Goal: Answer question/provide support

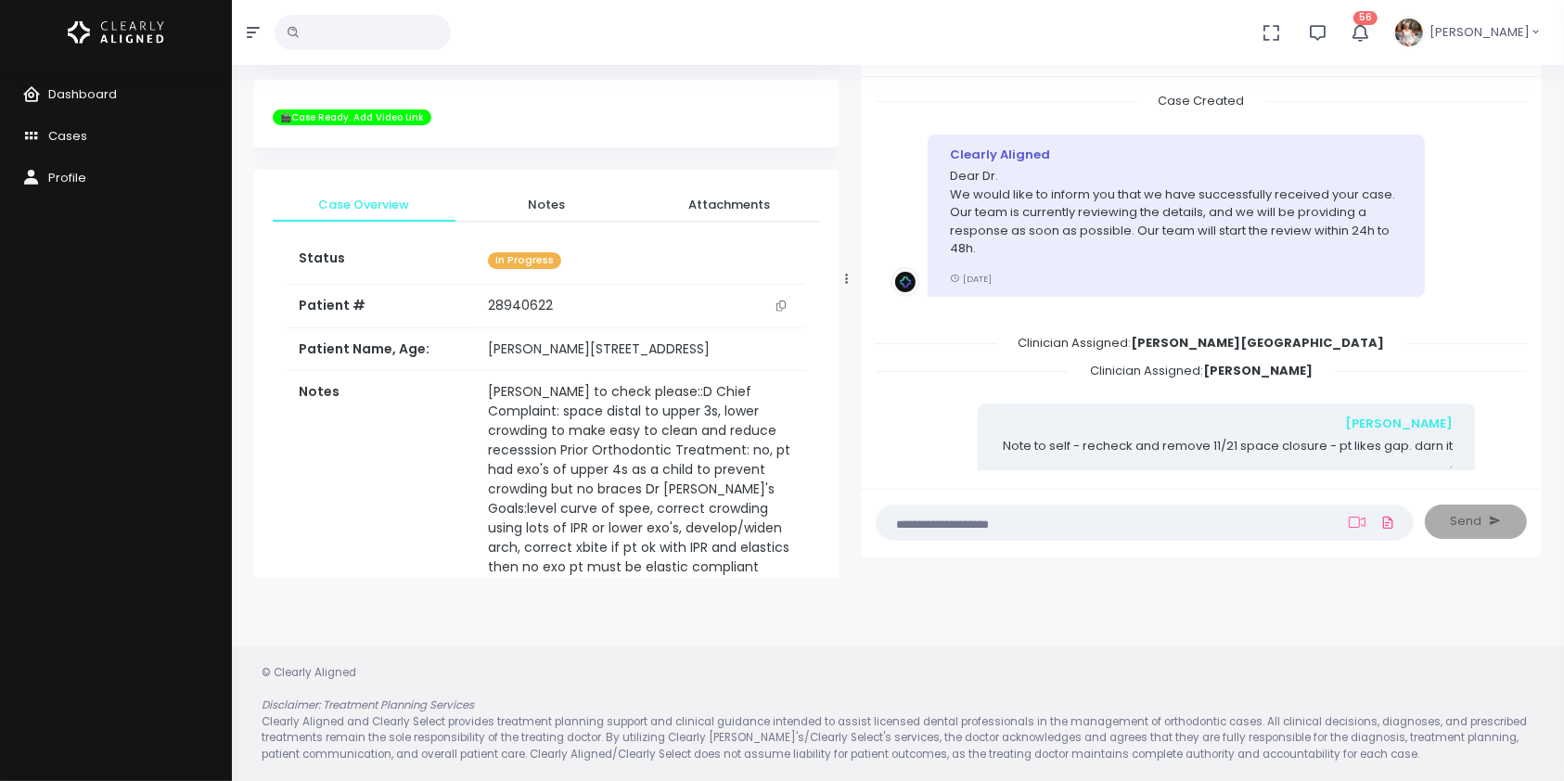
scroll to position [72, 0]
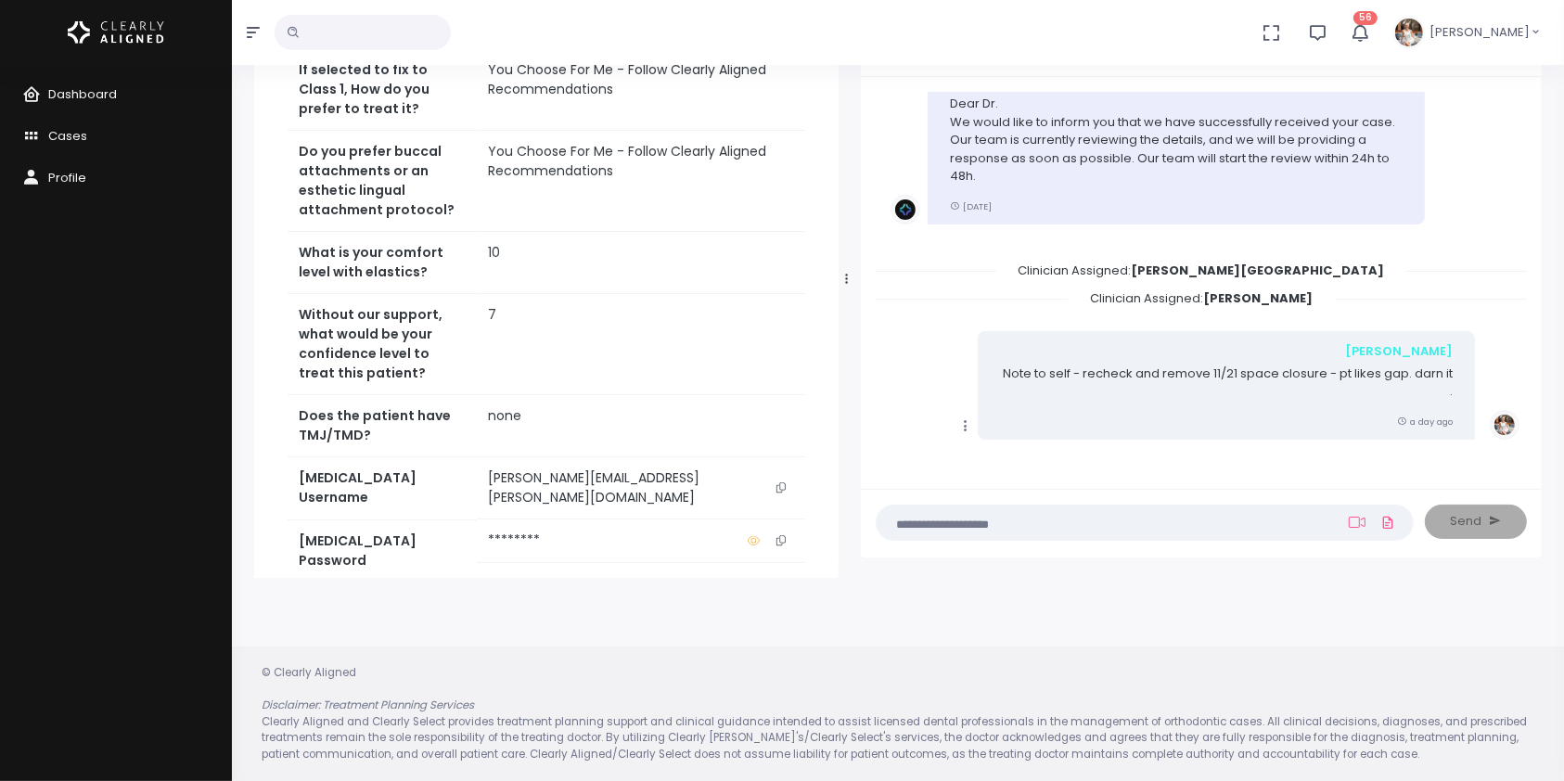
click at [1009, 530] on textarea at bounding box center [1107, 522] width 441 height 20
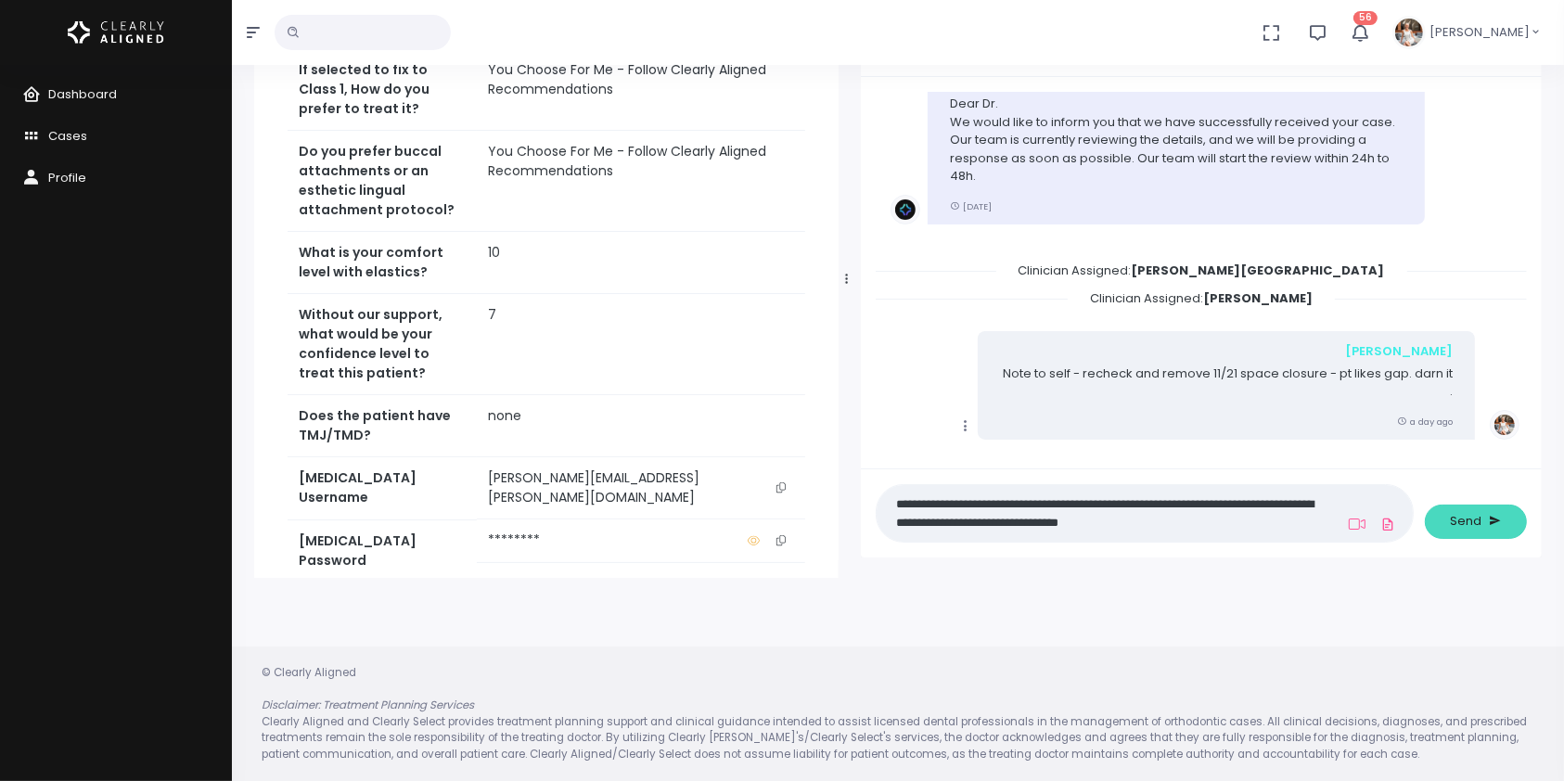
type textarea "**********"
click at [1463, 523] on span "Send" at bounding box center [1466, 521] width 32 height 19
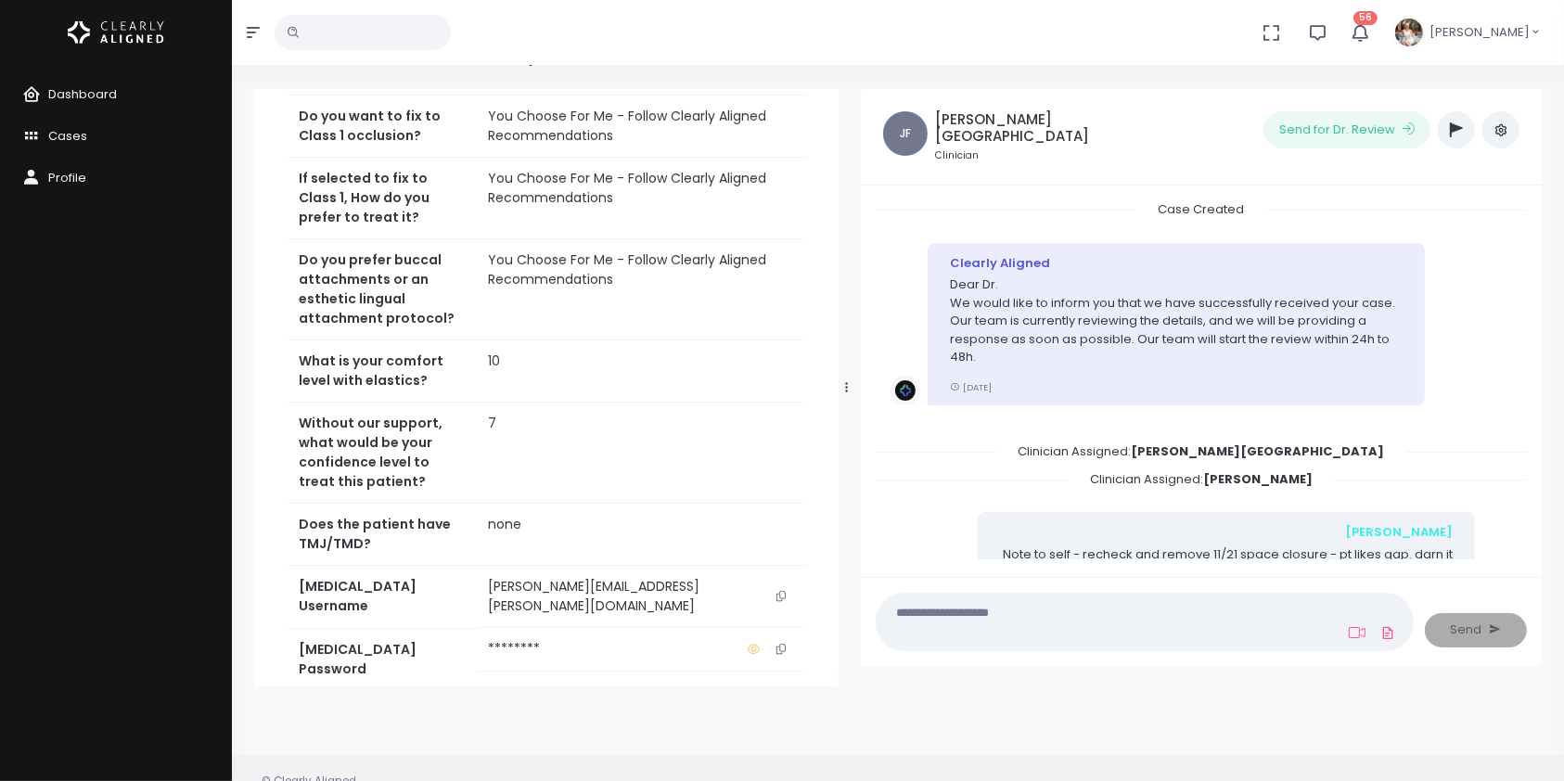
scroll to position [0, 0]
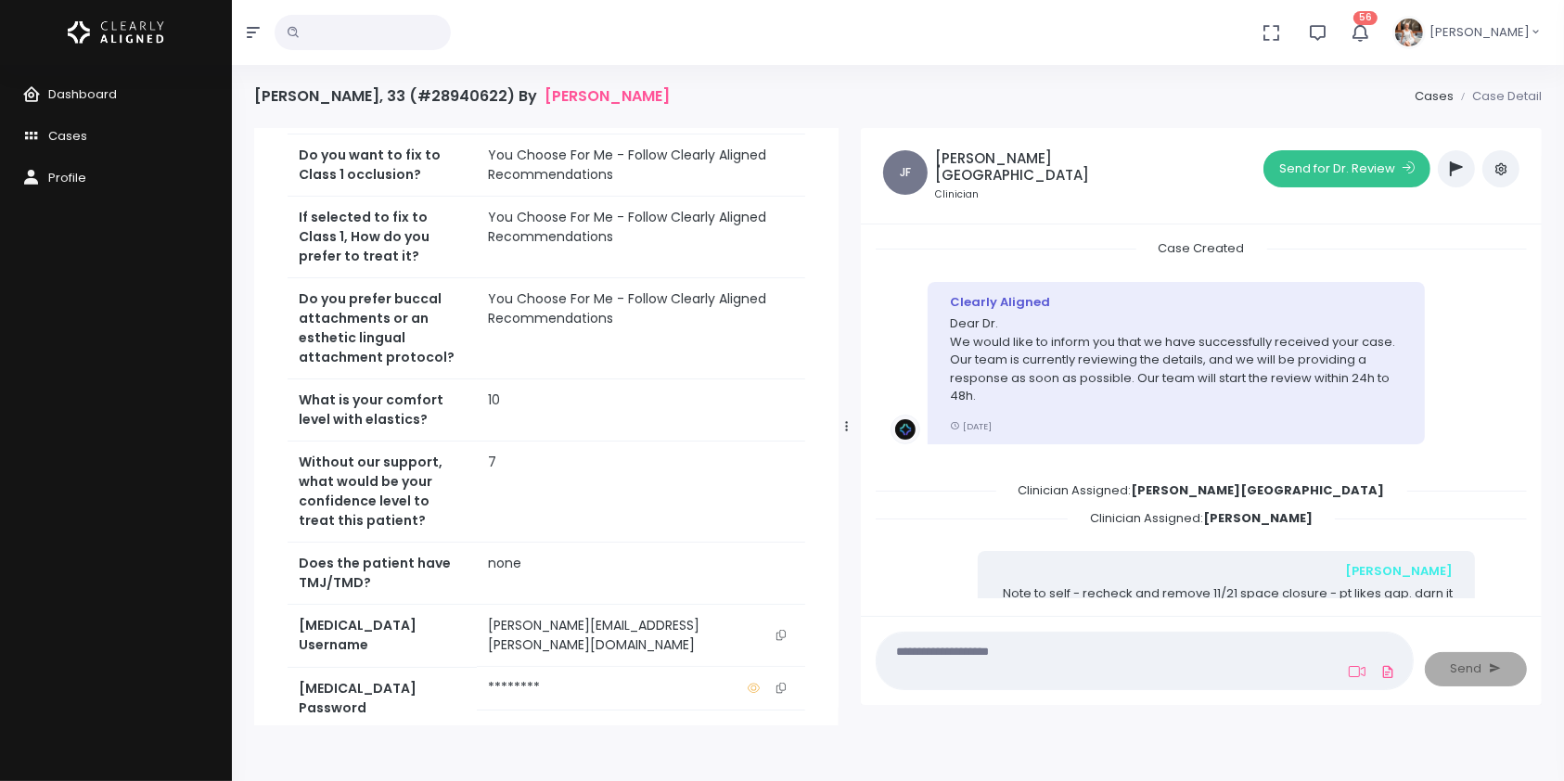
click at [1314, 176] on button "Send for Dr. Review" at bounding box center [1346, 168] width 167 height 37
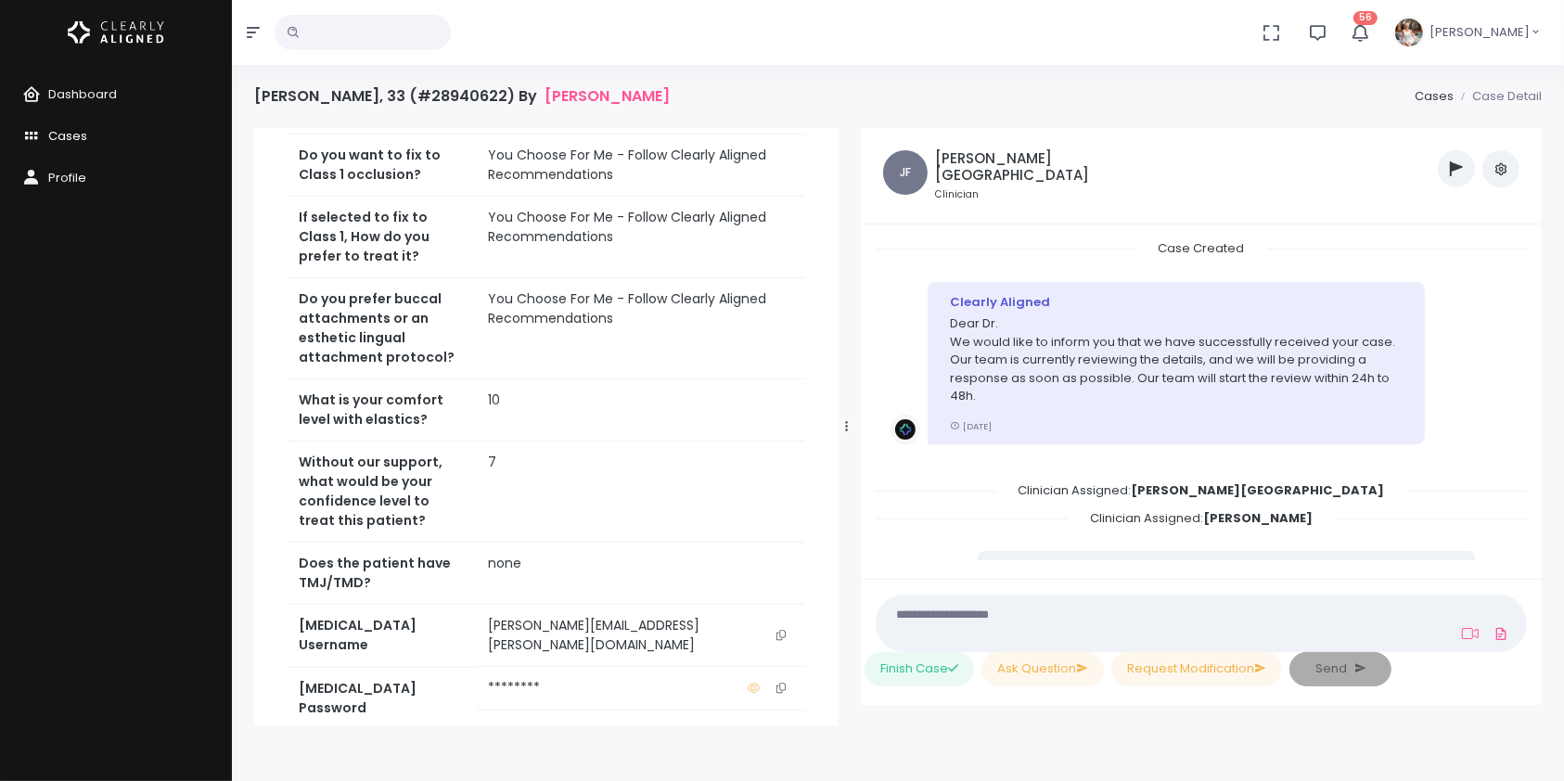
click at [53, 139] on span "Cases" at bounding box center [67, 136] width 39 height 18
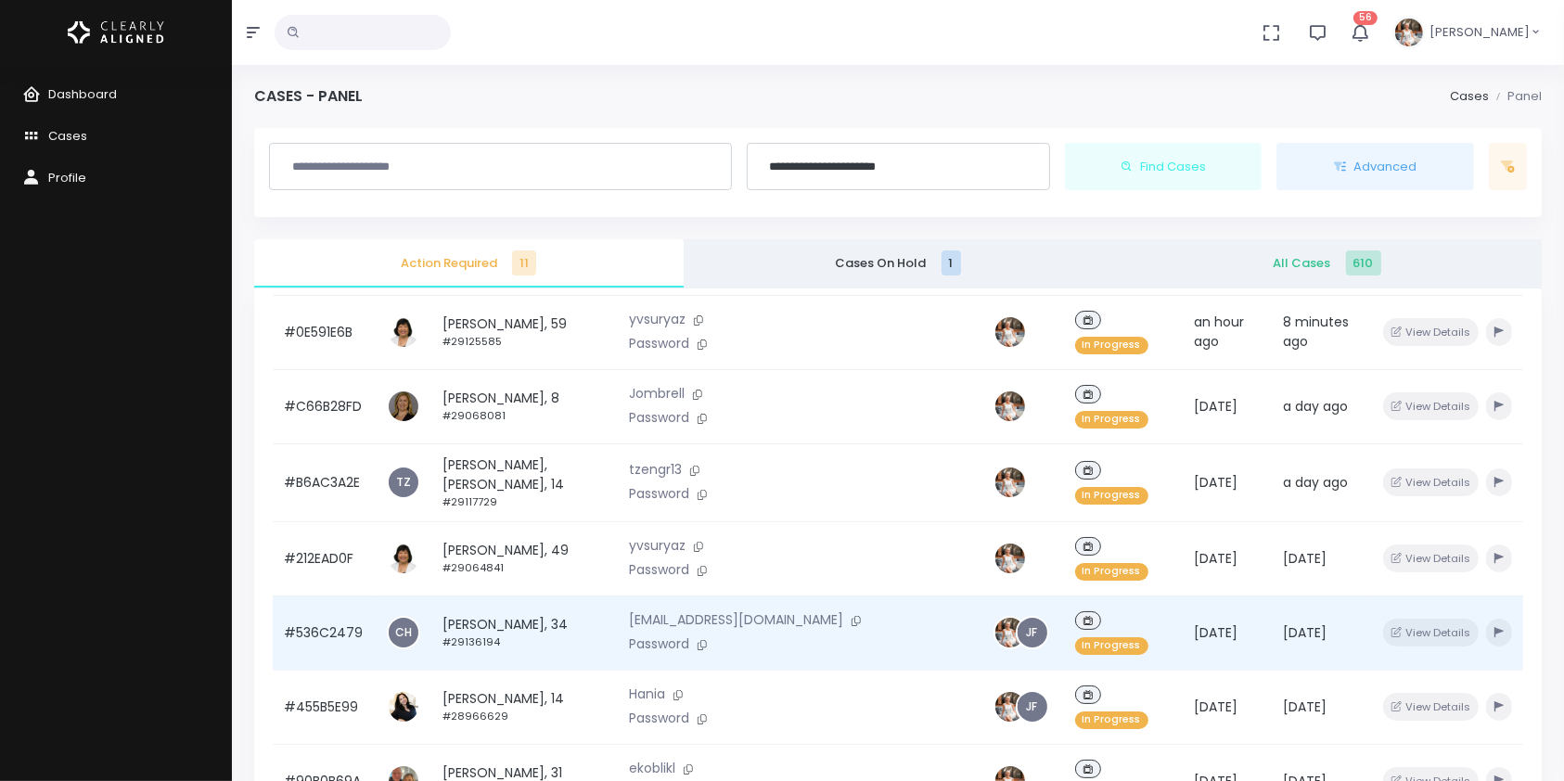
scroll to position [443, 0]
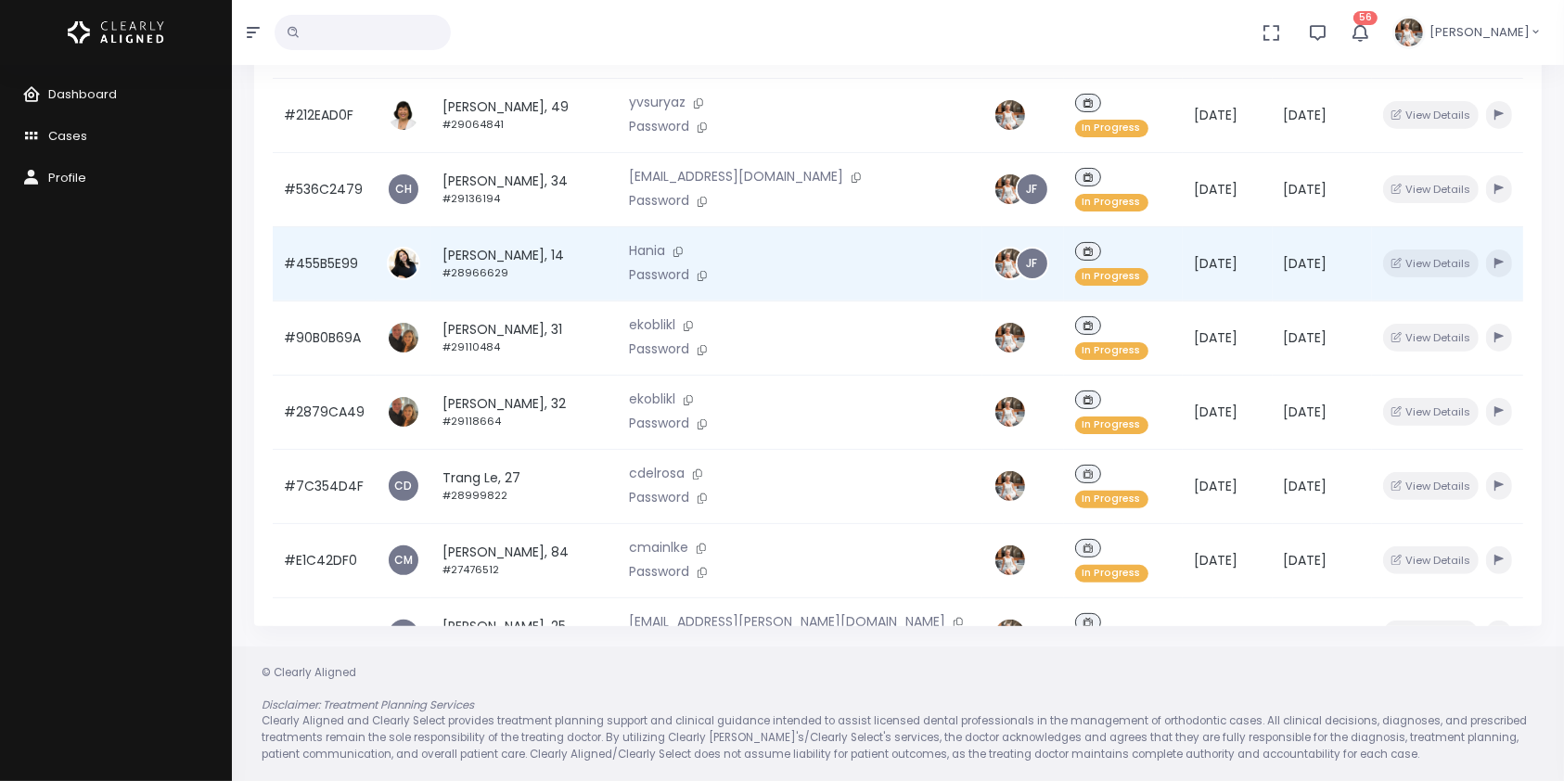
click at [332, 226] on td "#455B5E99" at bounding box center [324, 263] width 103 height 74
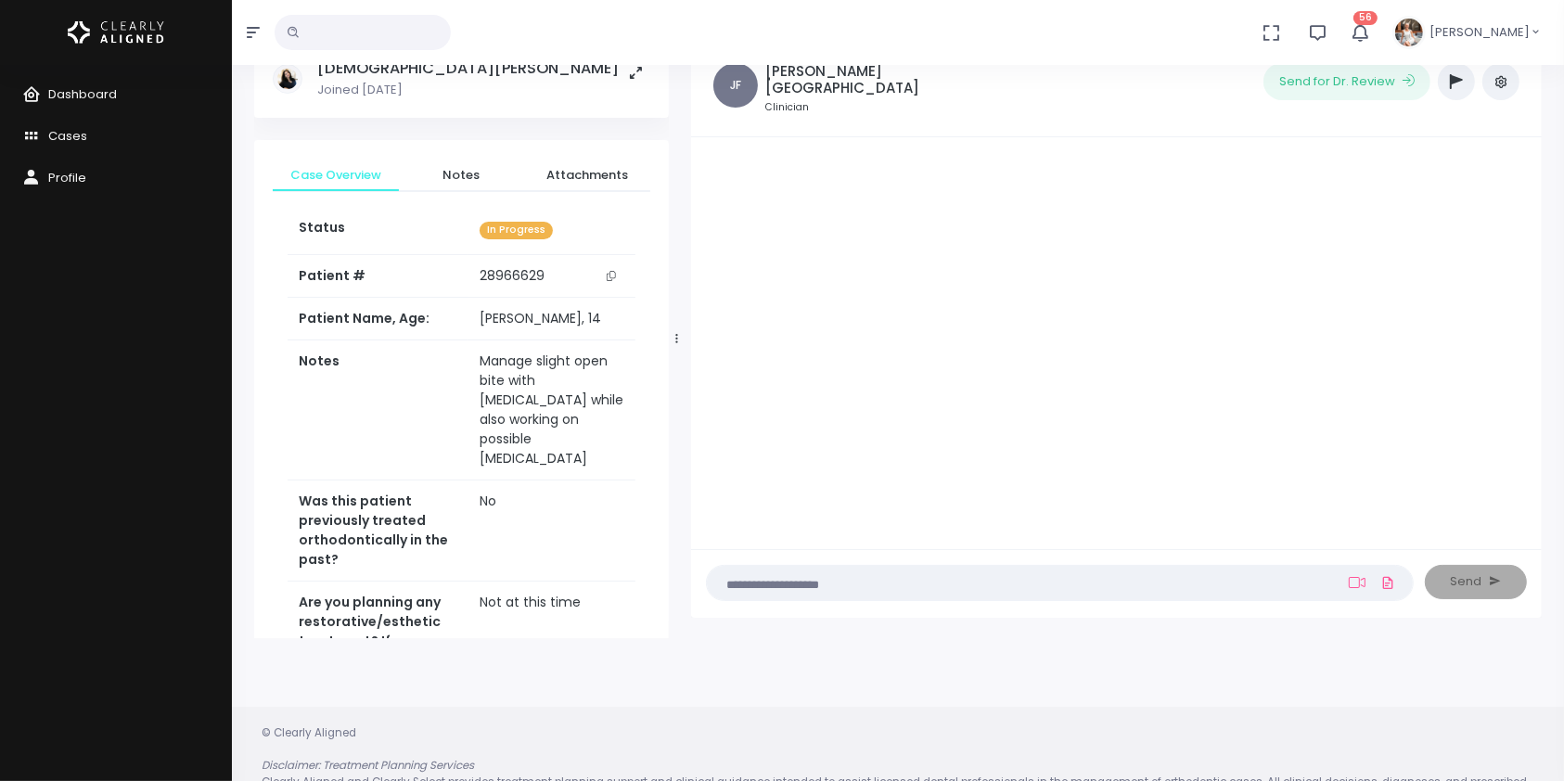
scroll to position [147, 0]
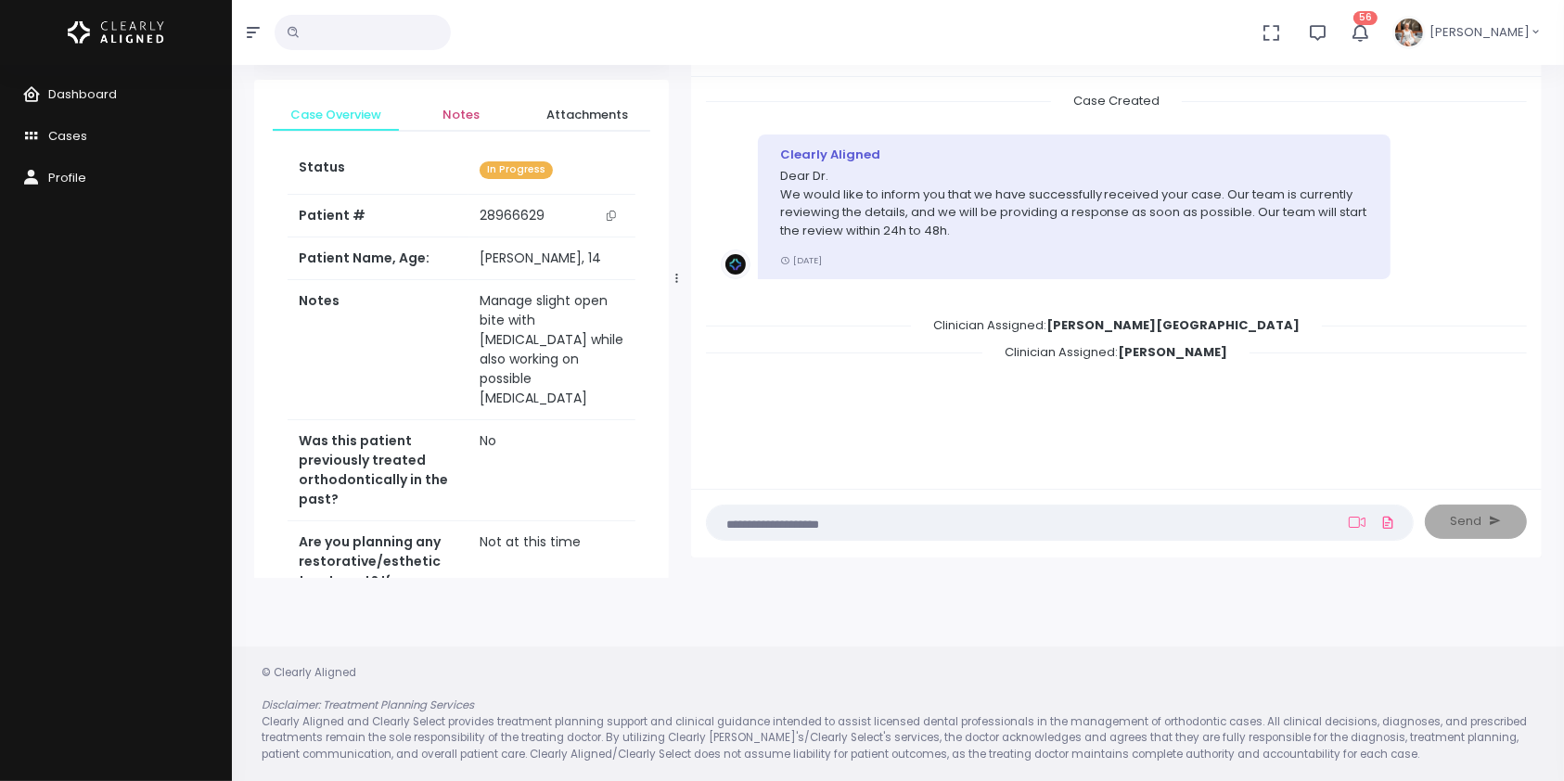
click at [460, 110] on span "Notes" at bounding box center [462, 115] width 96 height 19
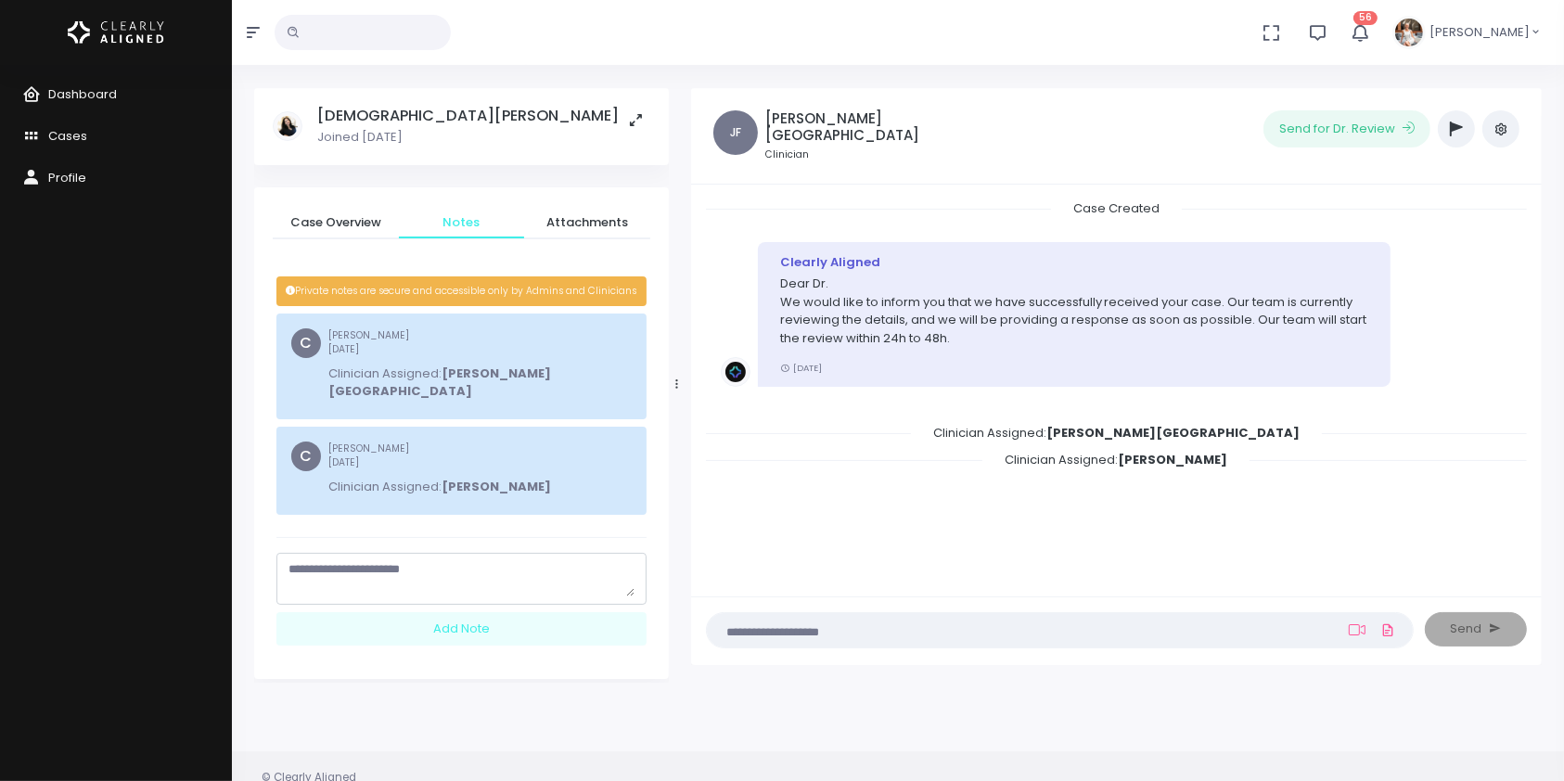
scroll to position [0, 0]
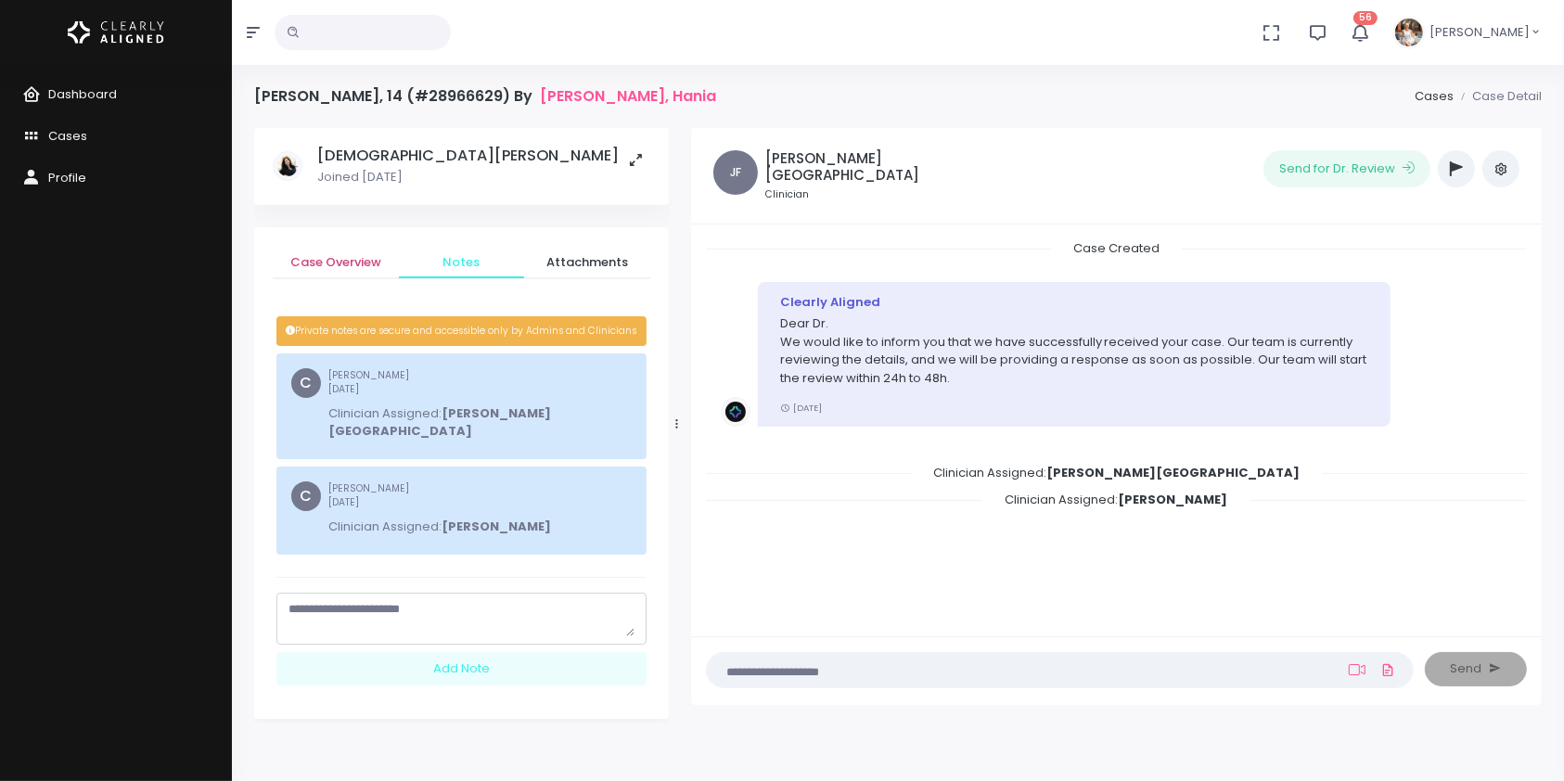
click at [341, 260] on span "Case Overview" at bounding box center [335, 262] width 96 height 19
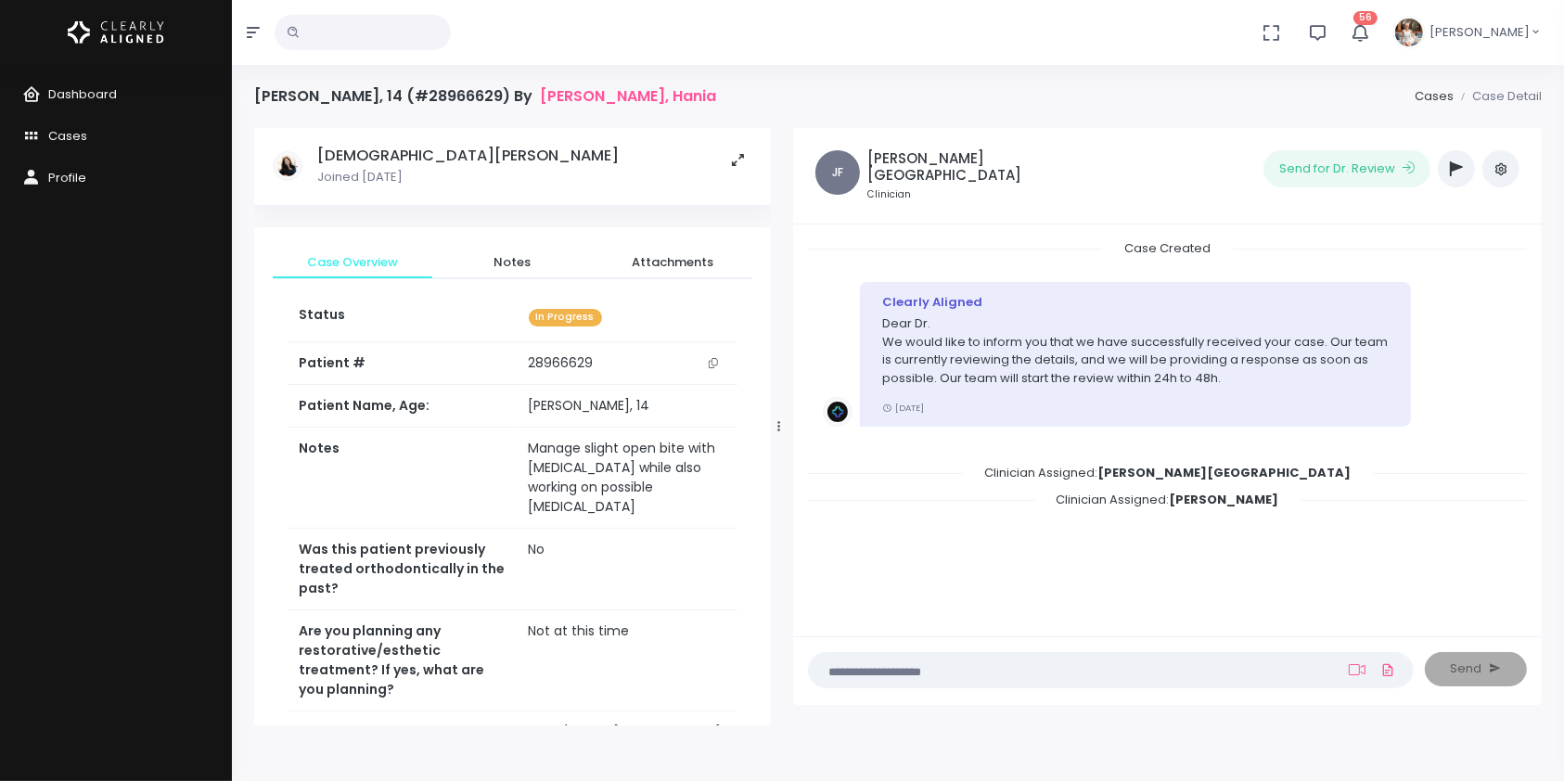
drag, startPoint x: 673, startPoint y: 426, endPoint x: 795, endPoint y: 426, distance: 121.5
click at [784, 426] on div at bounding box center [778, 426] width 9 height 585
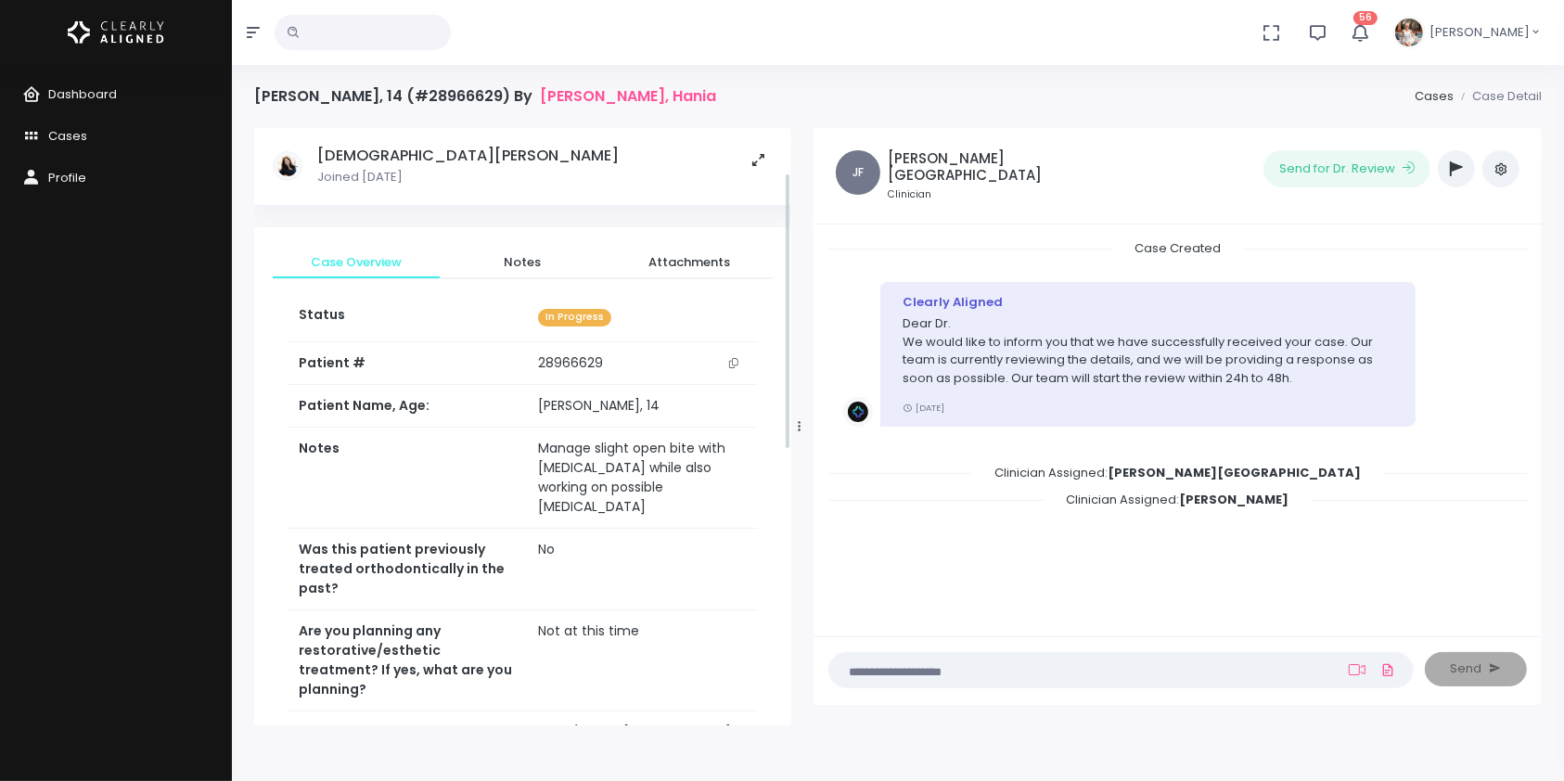
scroll to position [685, 0]
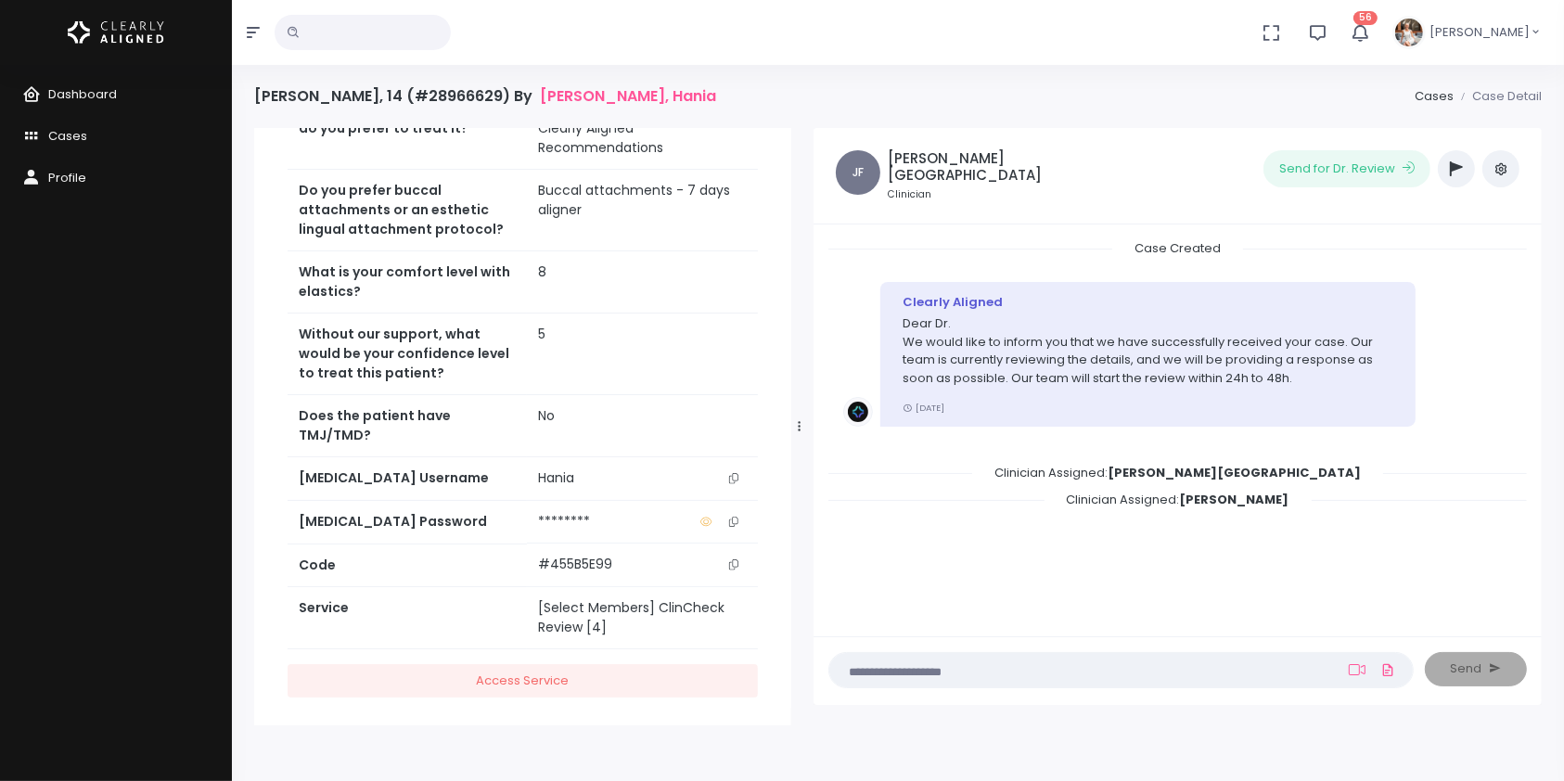
click at [736, 473] on icon "scrollable content" at bounding box center [733, 478] width 9 height 10
click at [920, 669] on textarea at bounding box center [1084, 669] width 489 height 20
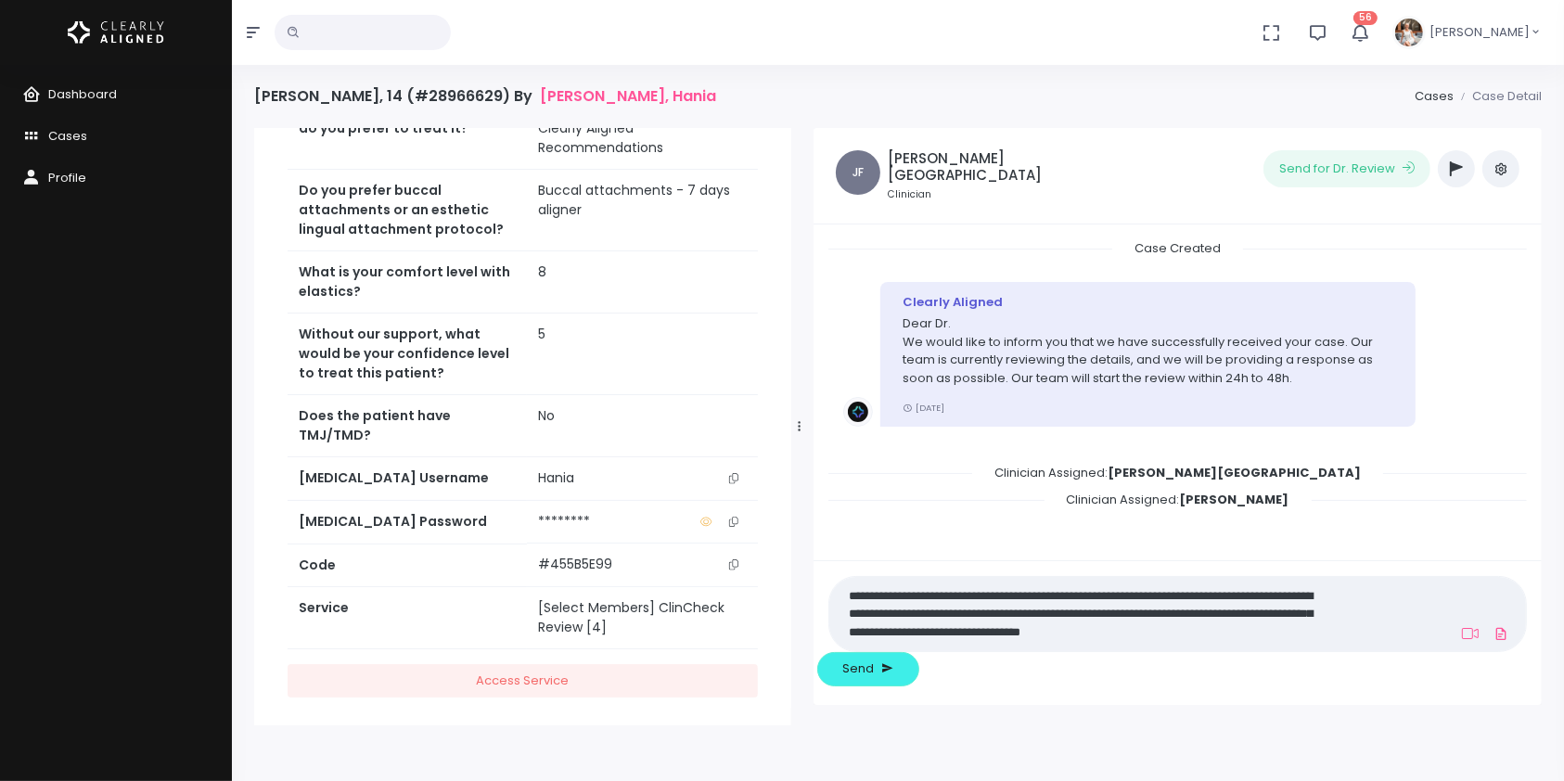
scroll to position [0, 0]
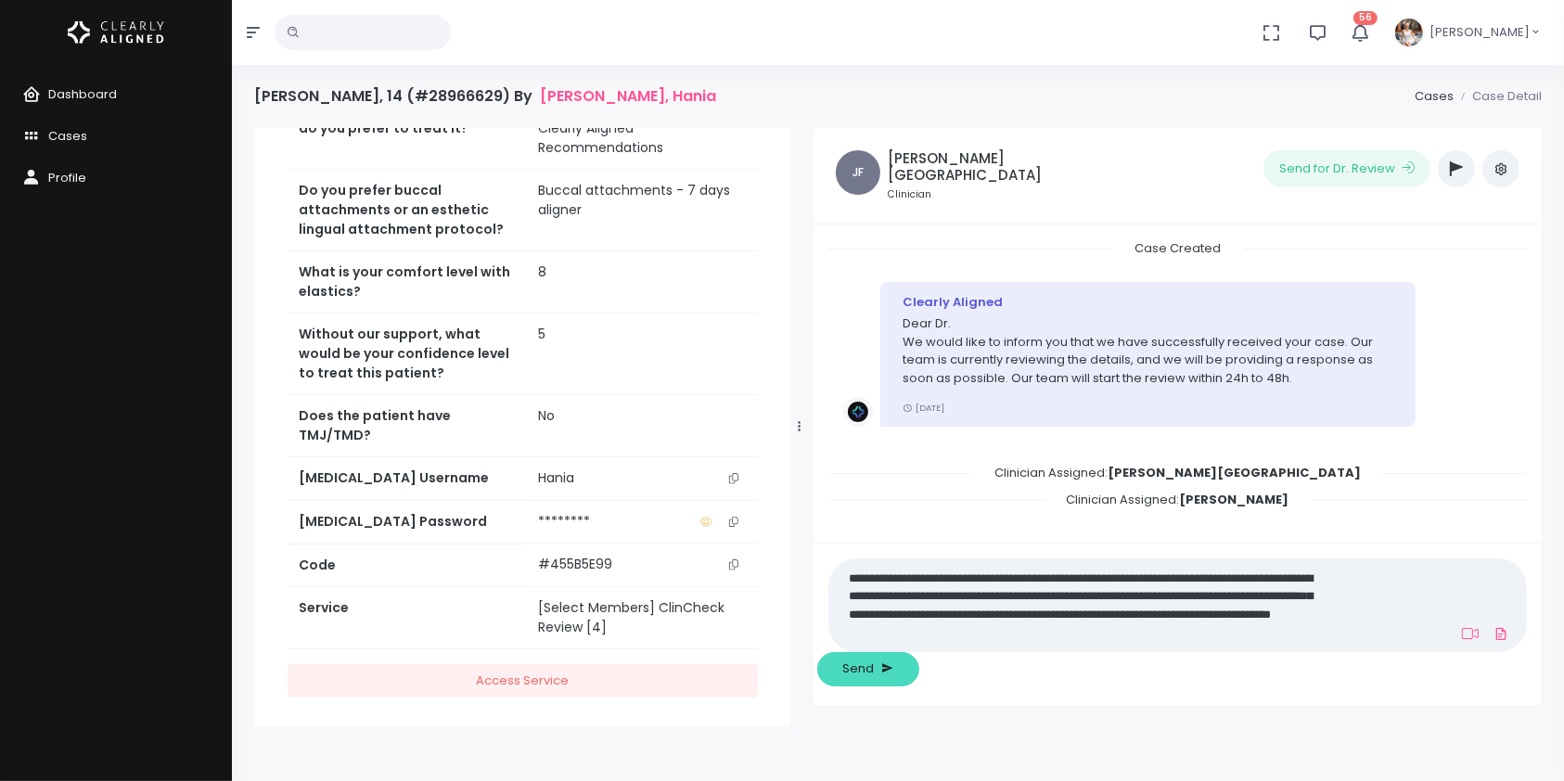
type textarea "**********"
click at [875, 671] on span "Send" at bounding box center [859, 668] width 32 height 19
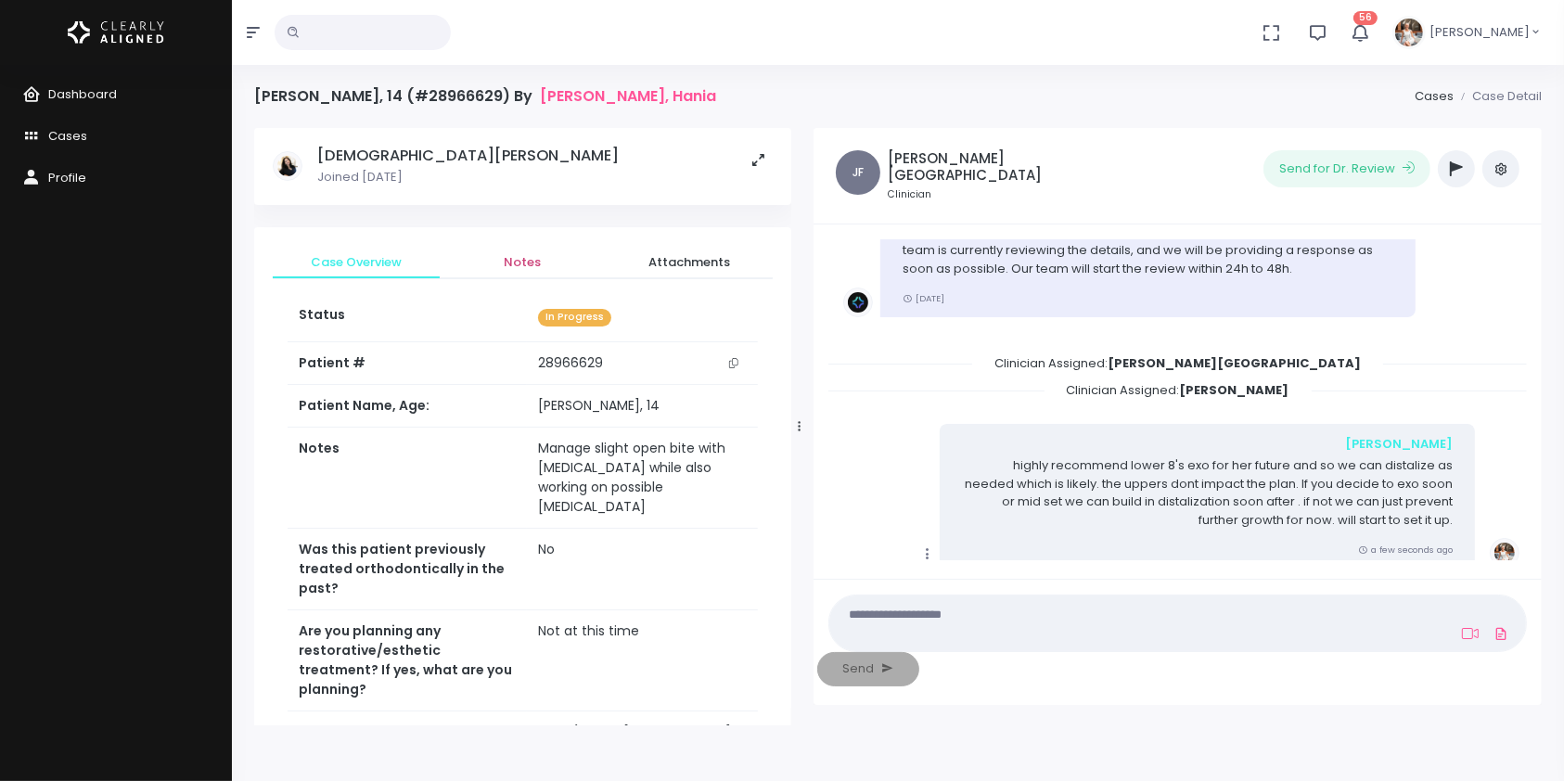
click at [515, 260] on span "Notes" at bounding box center [522, 262] width 137 height 19
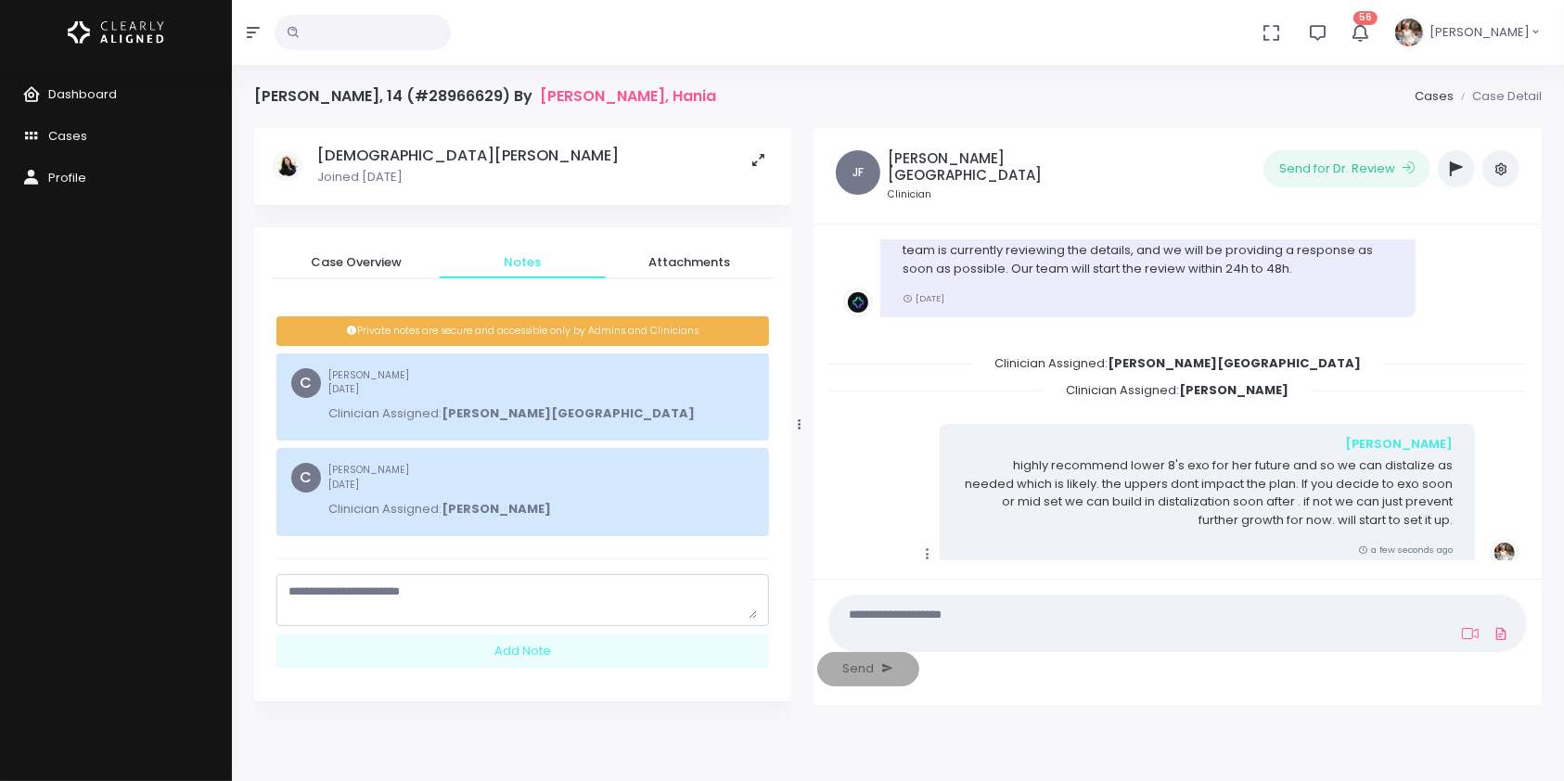
click at [467, 591] on textarea "scrollable content" at bounding box center [522, 600] width 468 height 36
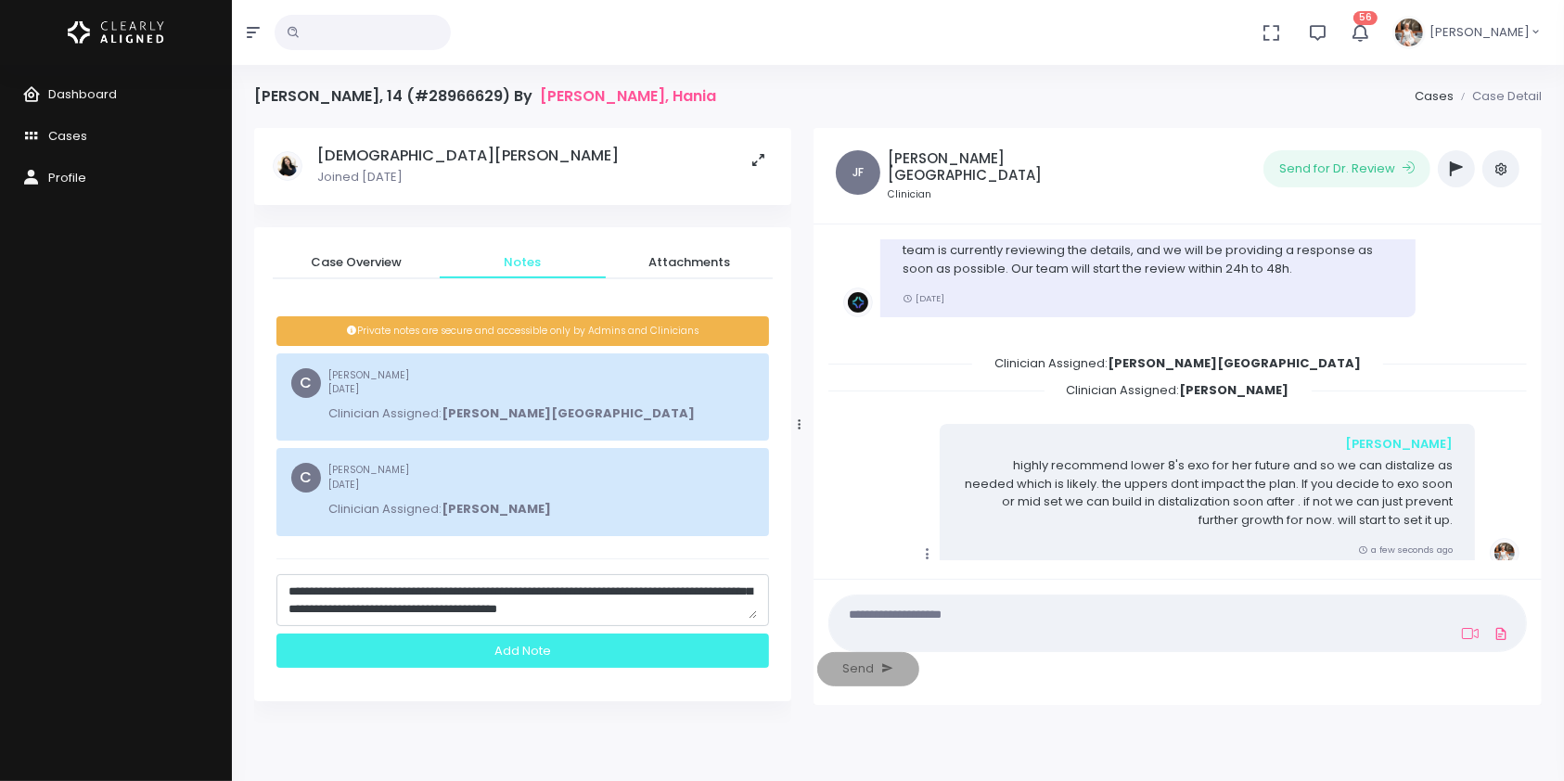
type textarea "**********"
click at [580, 657] on div "Add Note" at bounding box center [522, 650] width 492 height 34
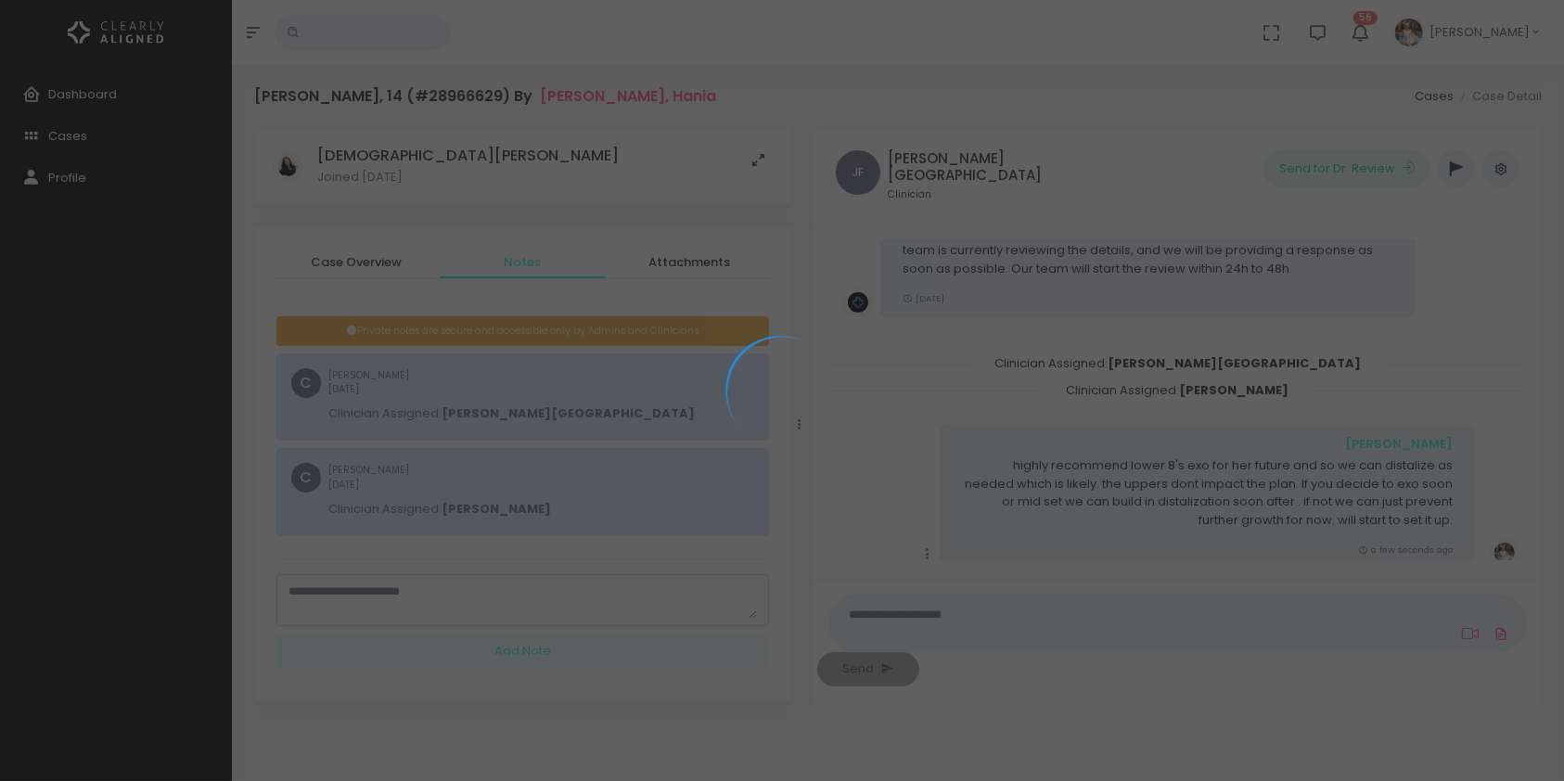
scroll to position [0, 0]
